Goal: Information Seeking & Learning: Learn about a topic

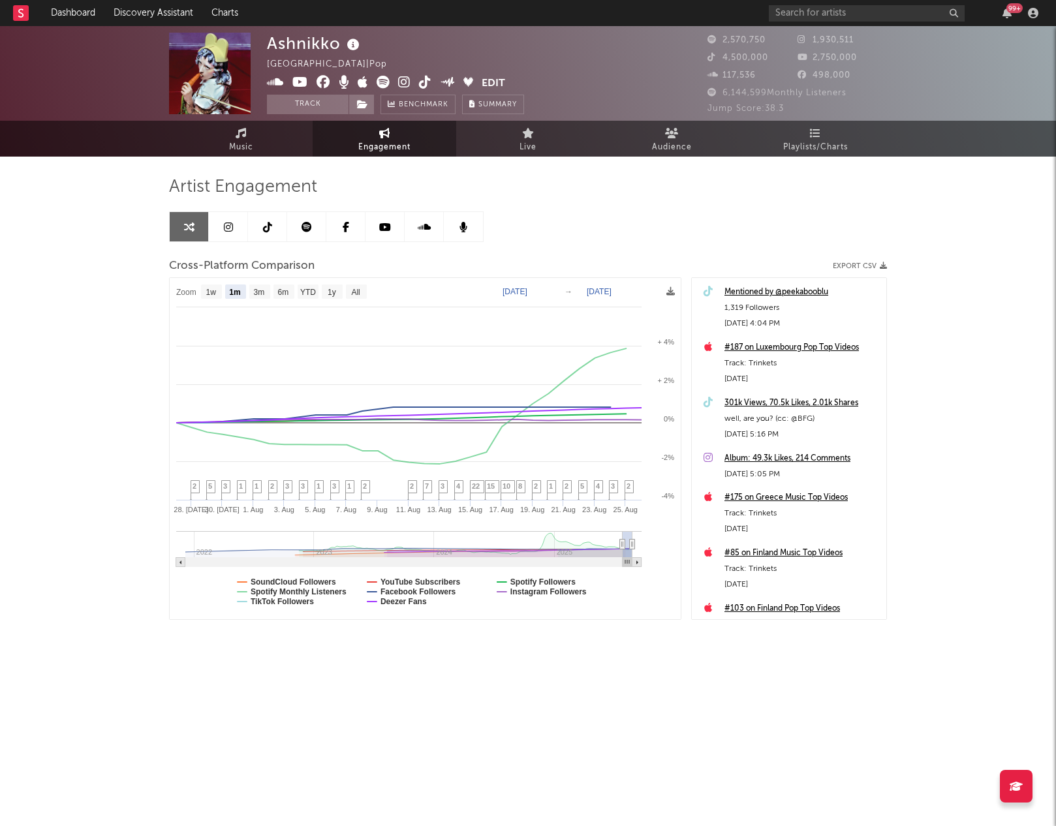
select select "1m"
click at [833, 16] on input "text" at bounding box center [867, 13] width 196 height 16
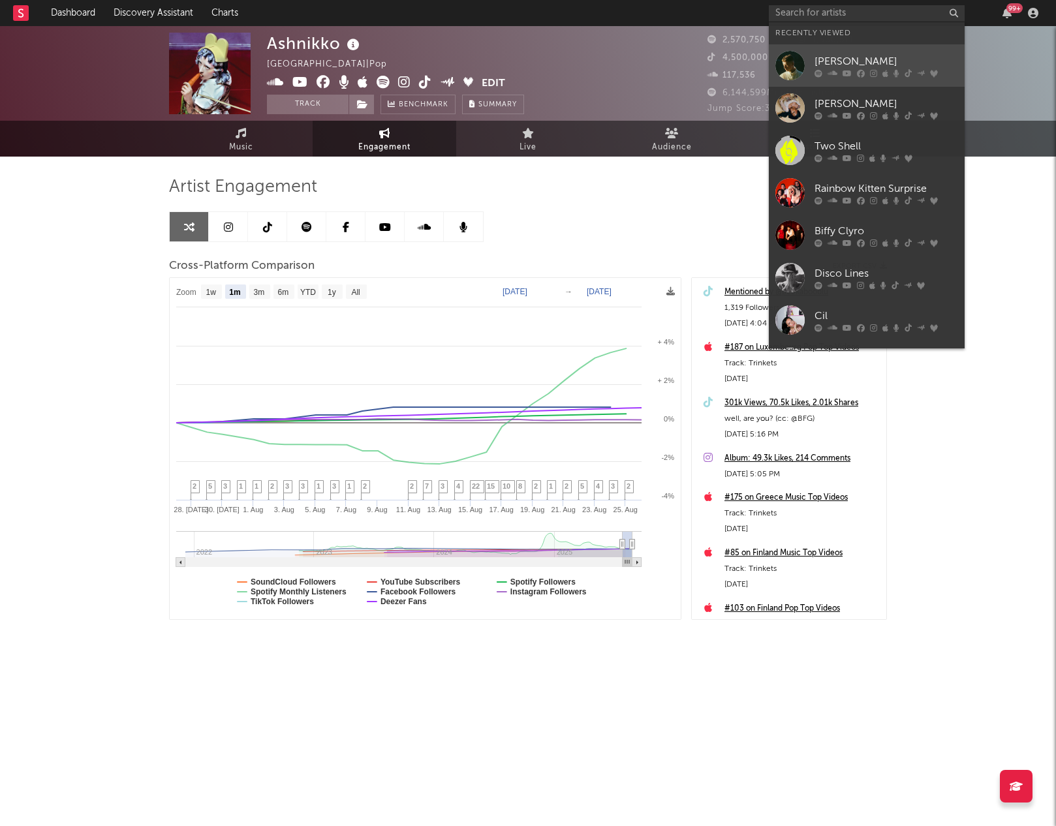
click at [830, 57] on div "[PERSON_NAME]" at bounding box center [886, 62] width 144 height 16
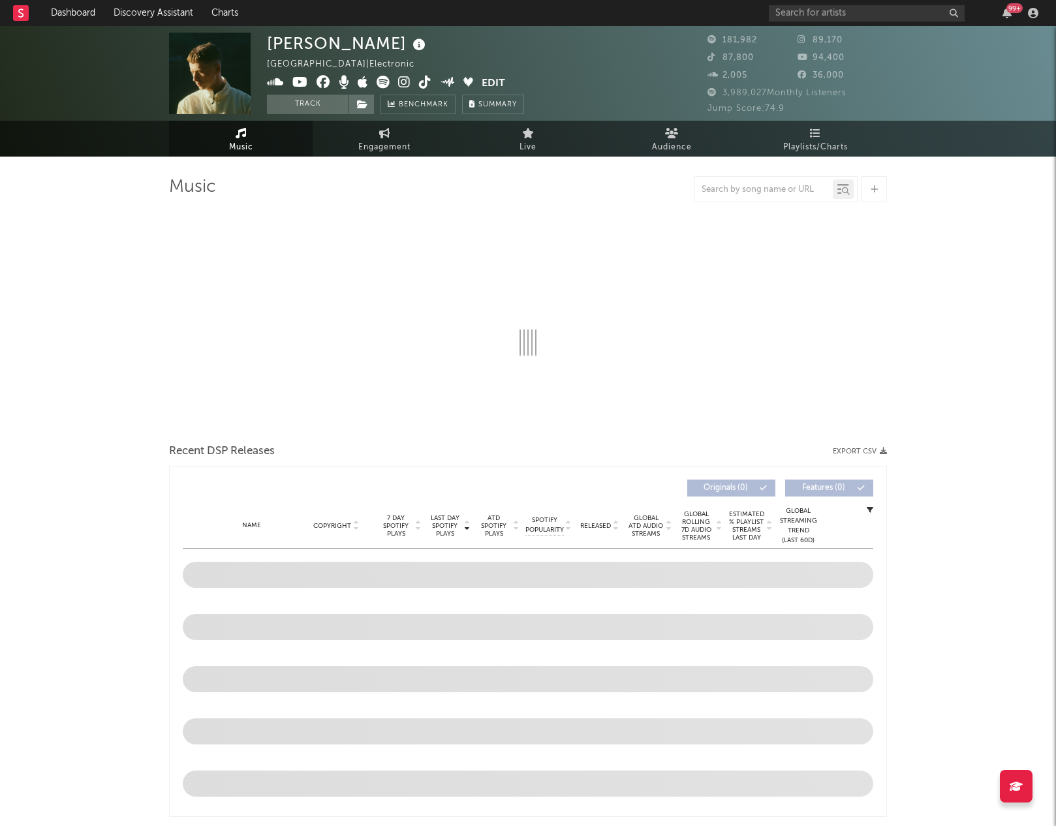
select select "6m"
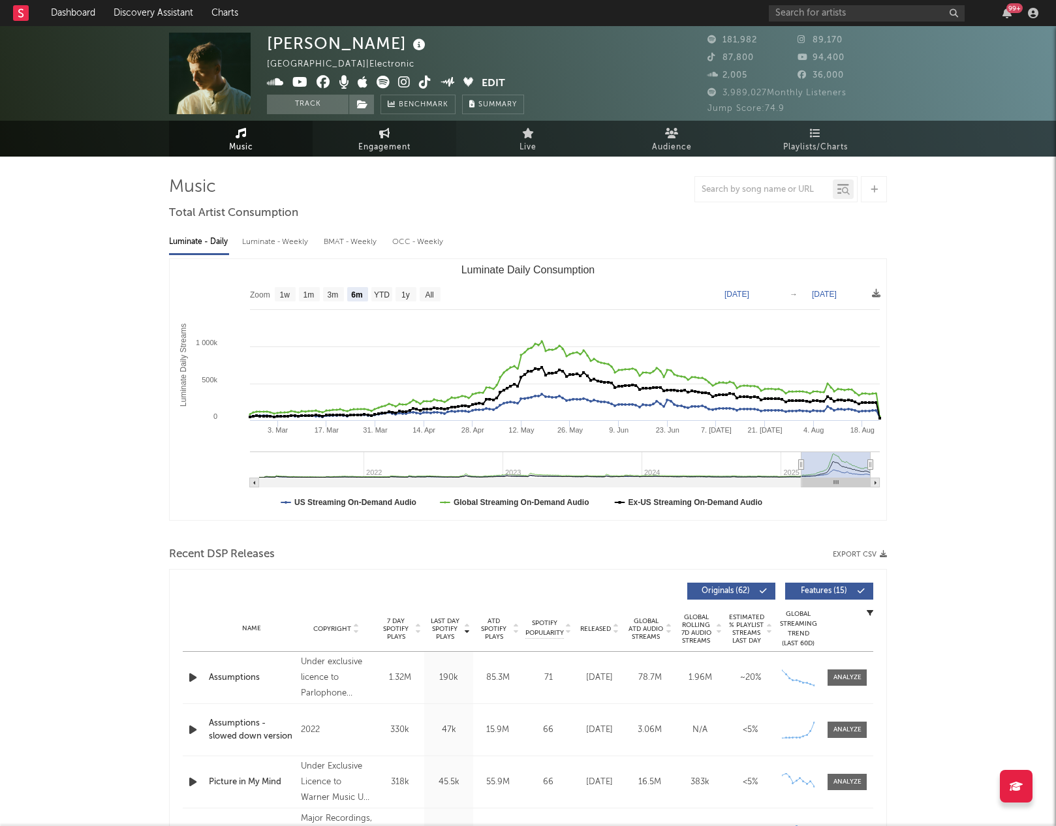
click at [390, 142] on span "Engagement" at bounding box center [384, 148] width 52 height 16
select select "1w"
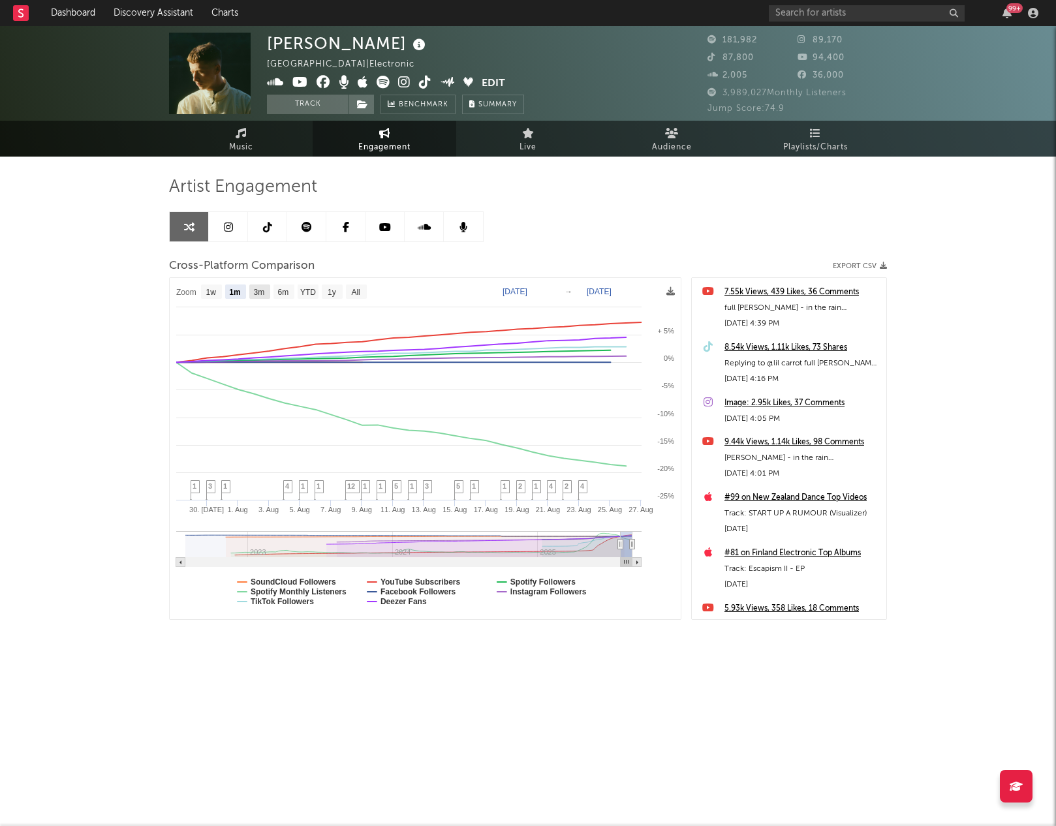
click at [265, 292] on text "3m" at bounding box center [259, 292] width 11 height 9
select select "3m"
type input "[DATE]"
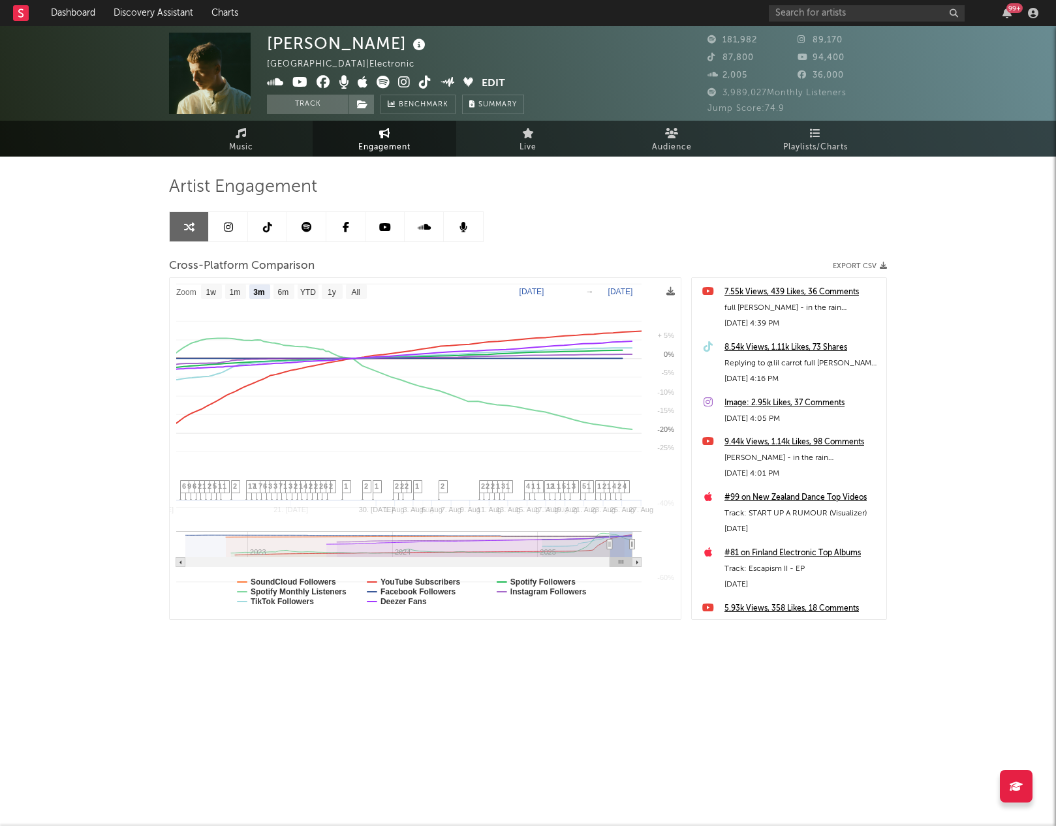
select select "3m"
